Goal: Complete application form

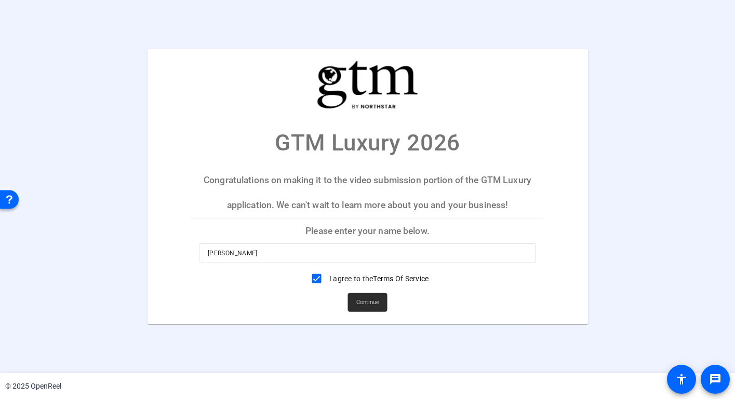
click at [365, 300] on span "Continue" at bounding box center [367, 303] width 23 height 16
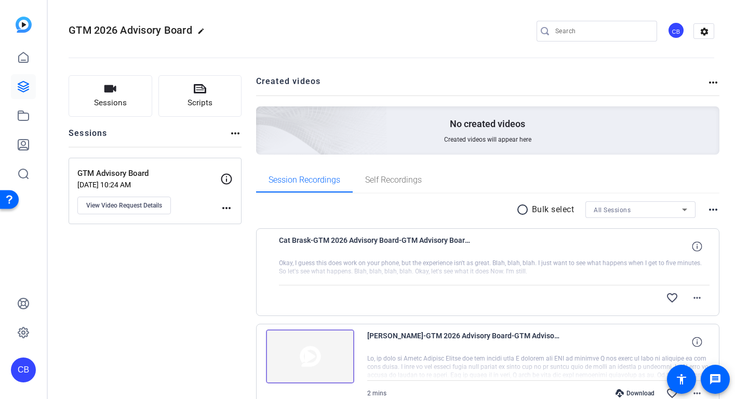
scroll to position [10, 0]
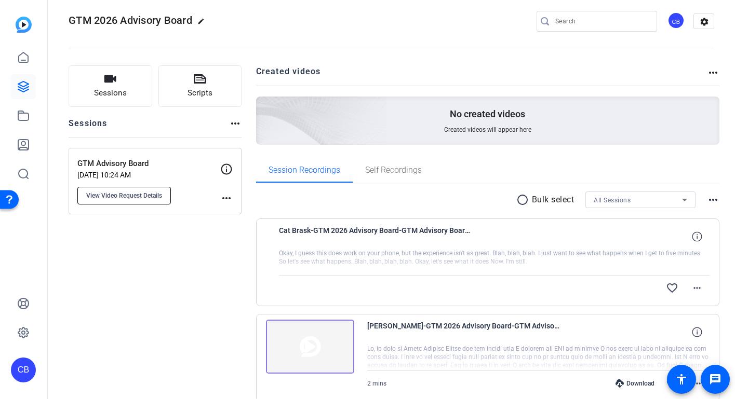
click at [154, 198] on span "View Video Request Details" at bounding box center [124, 196] width 76 height 8
type input "GTM Advisory Board"
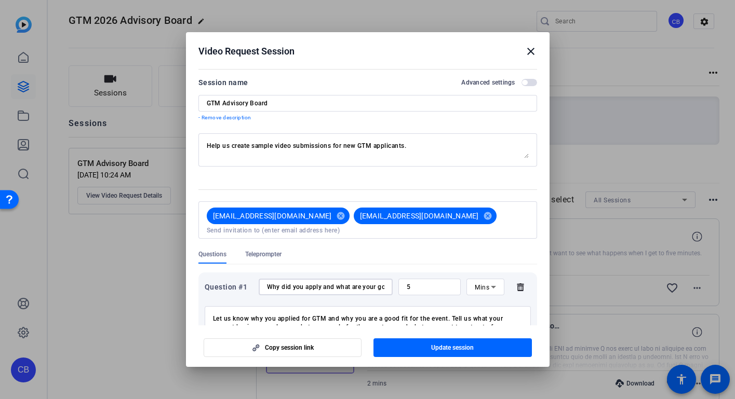
click at [307, 283] on input "Why did you apply and what are your goals?" at bounding box center [325, 287] width 117 height 8
click at [374, 301] on div "Let us know why you applied for GTM and why you are a good fit for the event. T…" at bounding box center [368, 320] width 326 height 38
click at [530, 57] on mat-icon "close" at bounding box center [530, 51] width 12 height 12
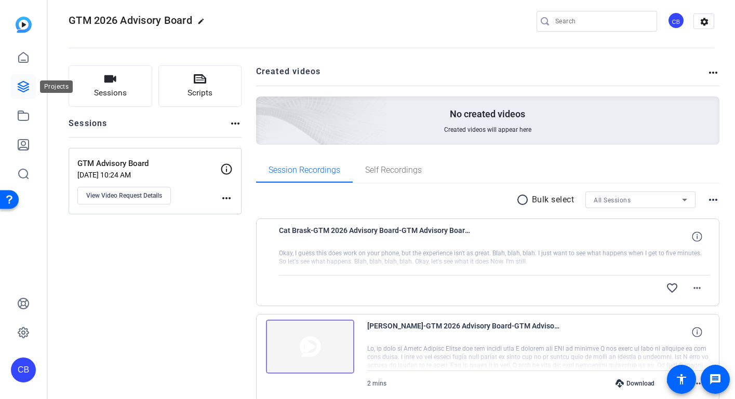
click at [26, 89] on icon at bounding box center [23, 86] width 12 height 12
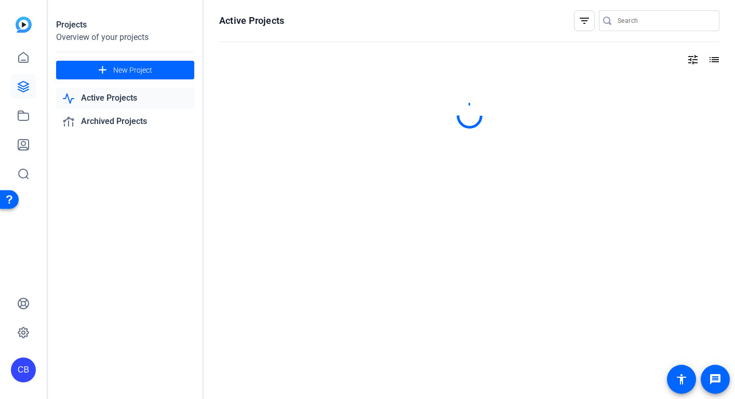
scroll to position [0, 0]
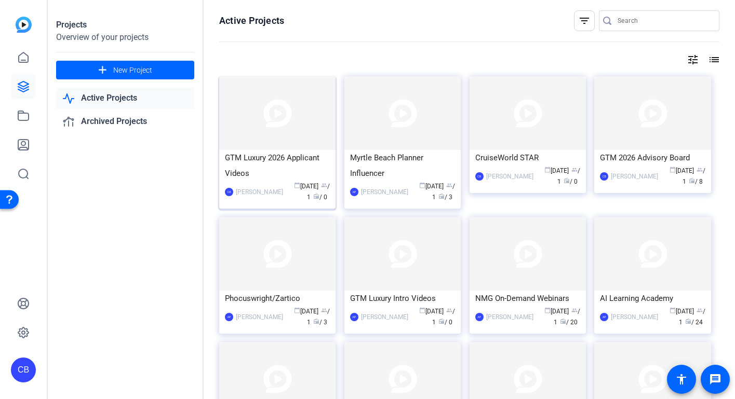
click at [282, 159] on div "GTM Luxury 2026 Applicant Videos" at bounding box center [277, 165] width 105 height 31
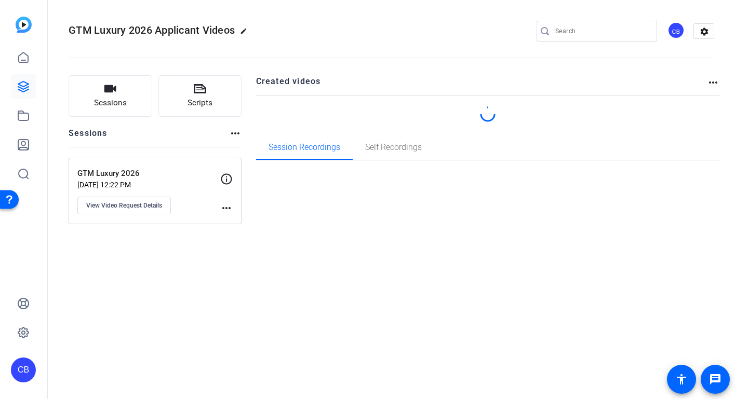
click at [282, 159] on div "GTM Luxury 2026 Applicant Videos edit CB settings Sessions Scripts Sessions mor…" at bounding box center [391, 199] width 687 height 399
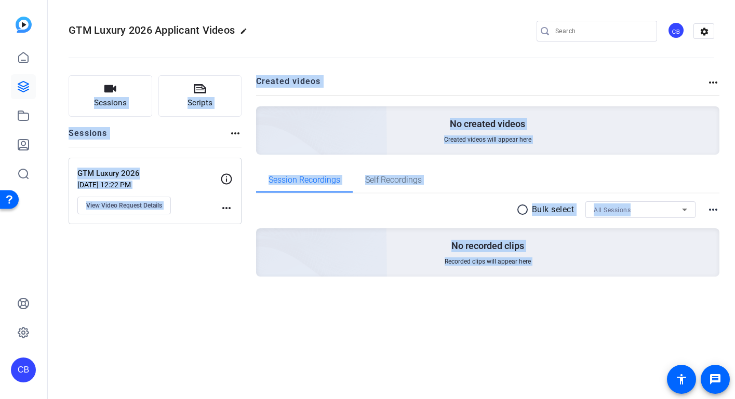
click at [377, 301] on div "radio_button_unchecked Bulk select All Sessions more_horiz No recorded clips Re…" at bounding box center [488, 252] width 464 height 116
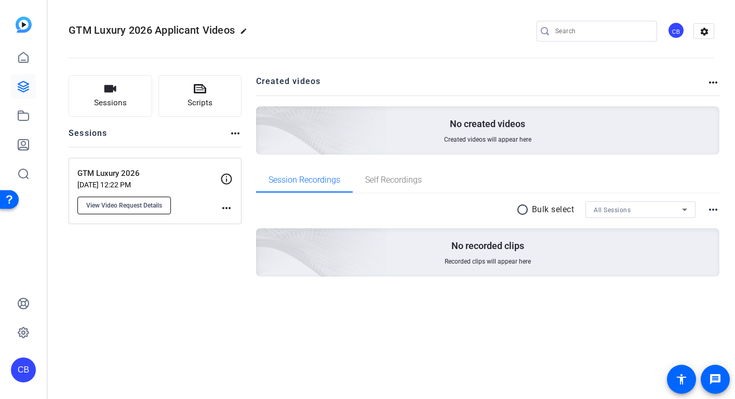
click at [142, 205] on span "View Video Request Details" at bounding box center [124, 205] width 76 height 8
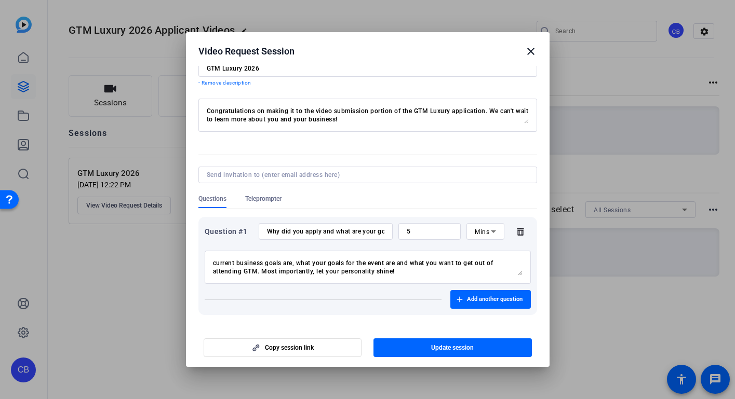
scroll to position [8, 0]
click at [335, 234] on input "Why did you apply and what are your goals?" at bounding box center [325, 231] width 117 height 8
drag, startPoint x: 335, startPoint y: 234, endPoint x: 410, endPoint y: 229, distance: 75.4
click at [410, 229] on div "Question #1 Why did you apply and what are your goals? 5 Mins" at bounding box center [368, 231] width 326 height 17
click at [365, 230] on input "Why did you apply and what are your goals?" at bounding box center [325, 231] width 117 height 8
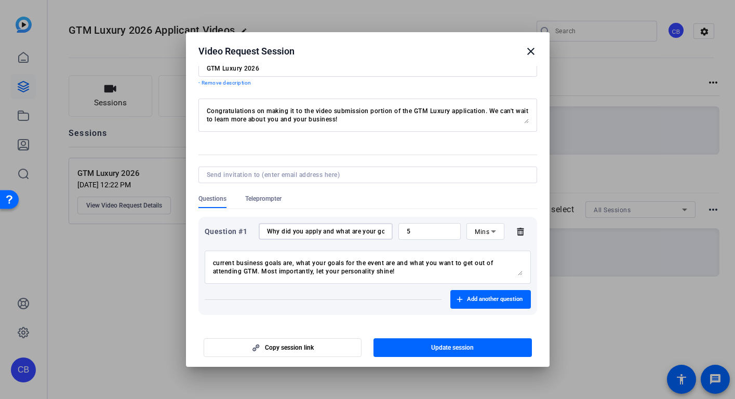
click at [317, 233] on input "Why did you apply and what are your goals?" at bounding box center [325, 231] width 117 height 8
click at [396, 272] on textarea "Let us know why you applied for GTM and why you are a good fit for the event. T…" at bounding box center [367, 267] width 309 height 17
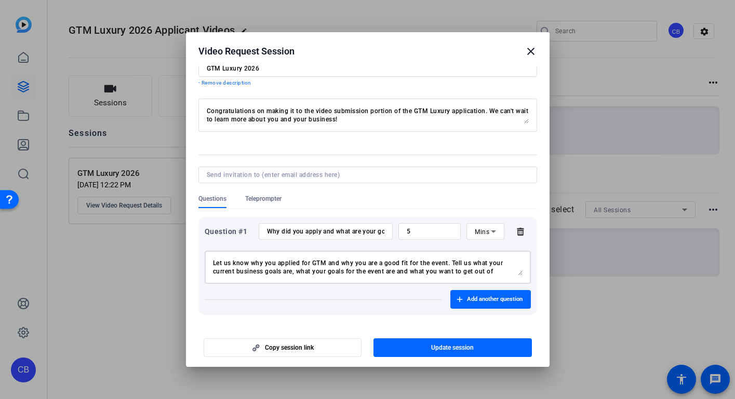
click at [393, 271] on textarea "Let us know why you applied for GTM and why you are a good fit for the event. T…" at bounding box center [367, 267] width 309 height 17
click at [341, 233] on input "Why did you apply and what are your goals?" at bounding box center [325, 231] width 117 height 8
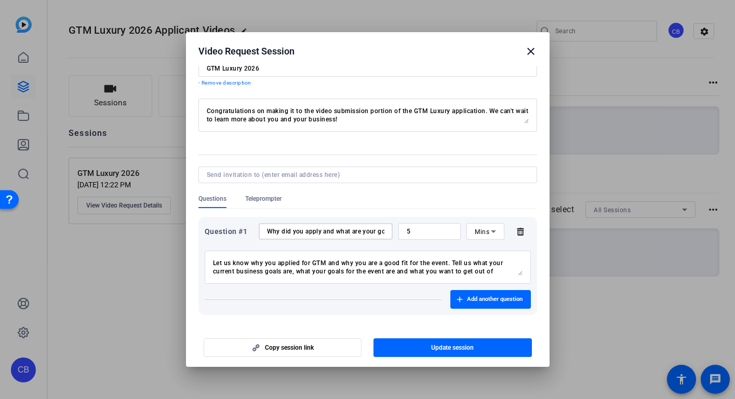
click at [341, 233] on input "Why did you apply and what are your goals?" at bounding box center [325, 231] width 117 height 8
paste input "for GTM Luxury? What goal or goals do you hope to achieve by participating in t…"
drag, startPoint x: 362, startPoint y: 230, endPoint x: 204, endPoint y: 209, distance: 159.7
click at [204, 209] on div "Question #1 Why did you apply for GTM Luxury? What goal or goals do you hope to…" at bounding box center [367, 262] width 339 height 106
type input "Why did you apply for GTM Luxury? What goal or goals do you hope to achieve by …"
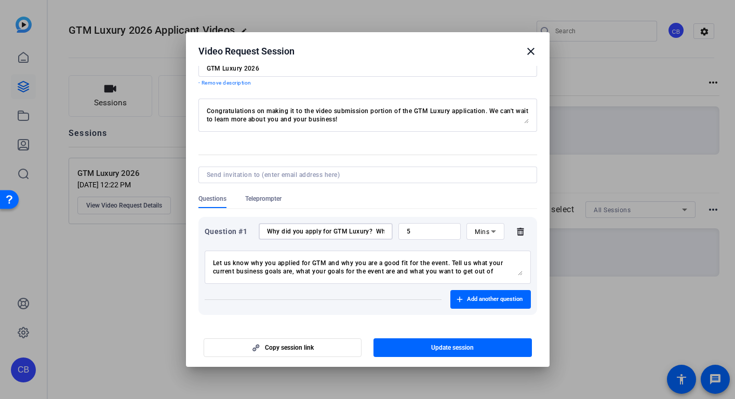
click at [345, 268] on textarea "Let us know why you applied for GTM and why you are a good fit for the event. T…" at bounding box center [367, 267] width 309 height 17
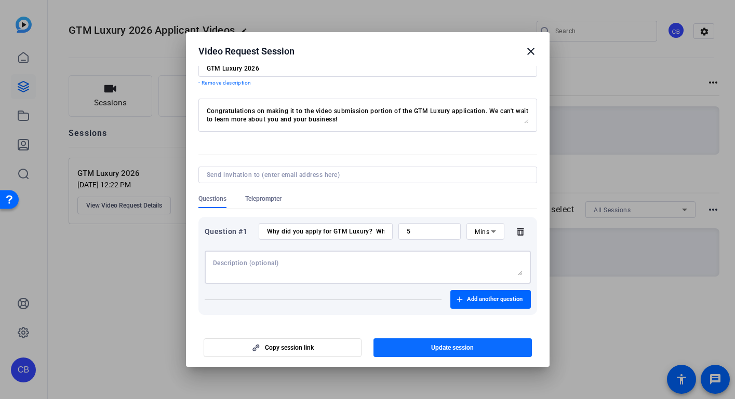
click at [478, 350] on span "button" at bounding box center [452, 347] width 158 height 25
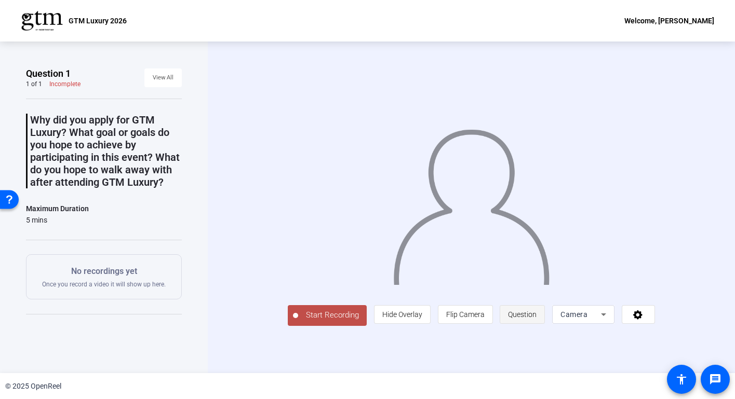
click at [536, 319] on span "Question" at bounding box center [522, 315] width 29 height 8
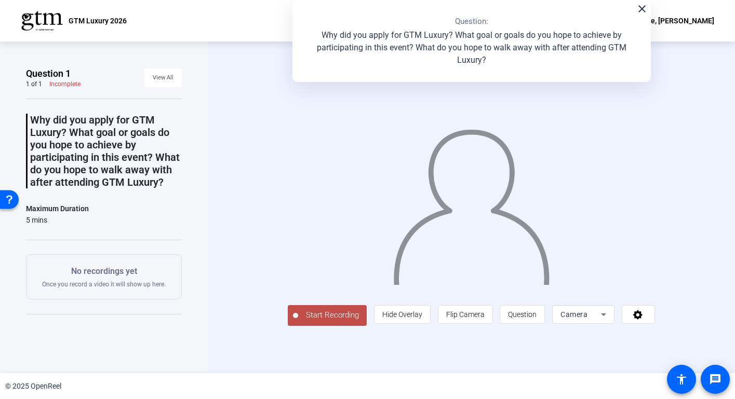
click at [643, 15] on div "close Question: Why did you apply for GTM Luxury? What goal or goals do you hop…" at bounding box center [471, 41] width 358 height 82
click at [642, 9] on mat-icon "close" at bounding box center [642, 9] width 12 height 12
